Goal: Transaction & Acquisition: Purchase product/service

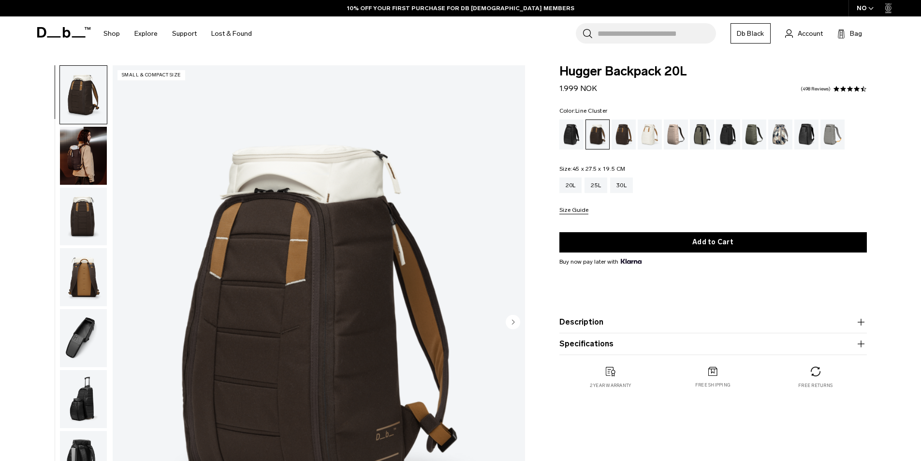
click at [783, 127] on div "Line Cluster" at bounding box center [780, 134] width 25 height 30
